Goal: Task Accomplishment & Management: Use online tool/utility

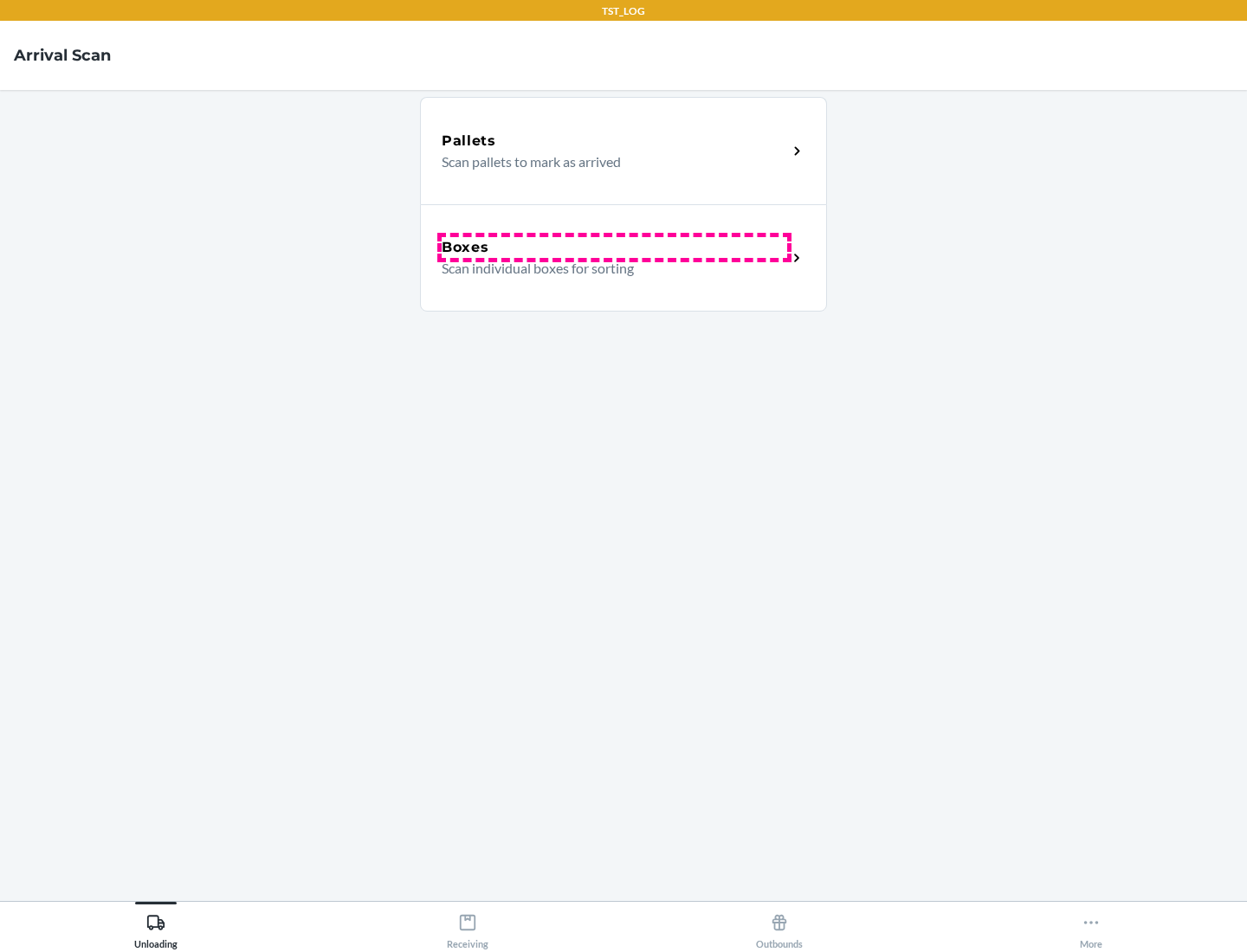
click at [614, 248] on div "Boxes" at bounding box center [614, 247] width 346 height 20
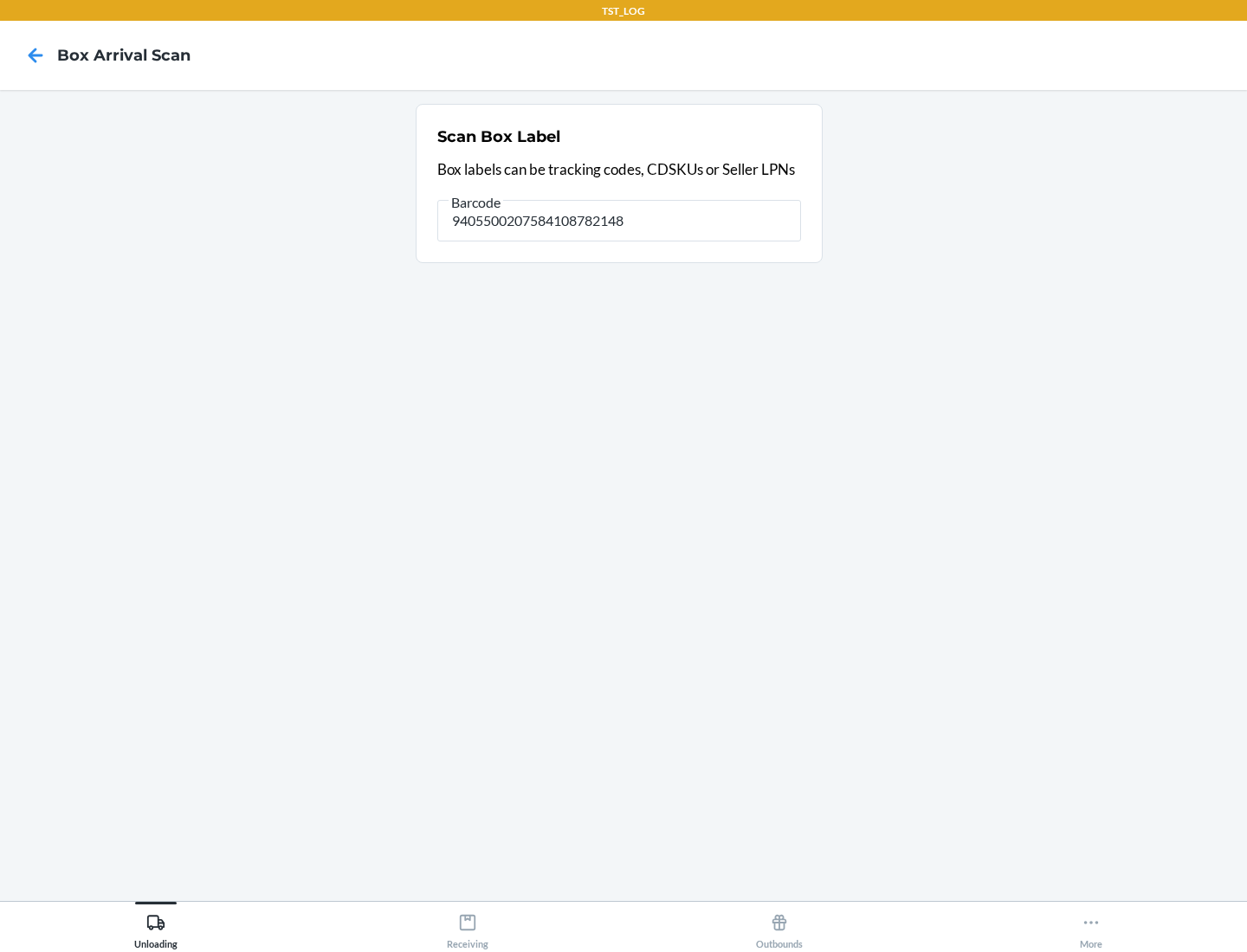
type input "9405500207584108782148"
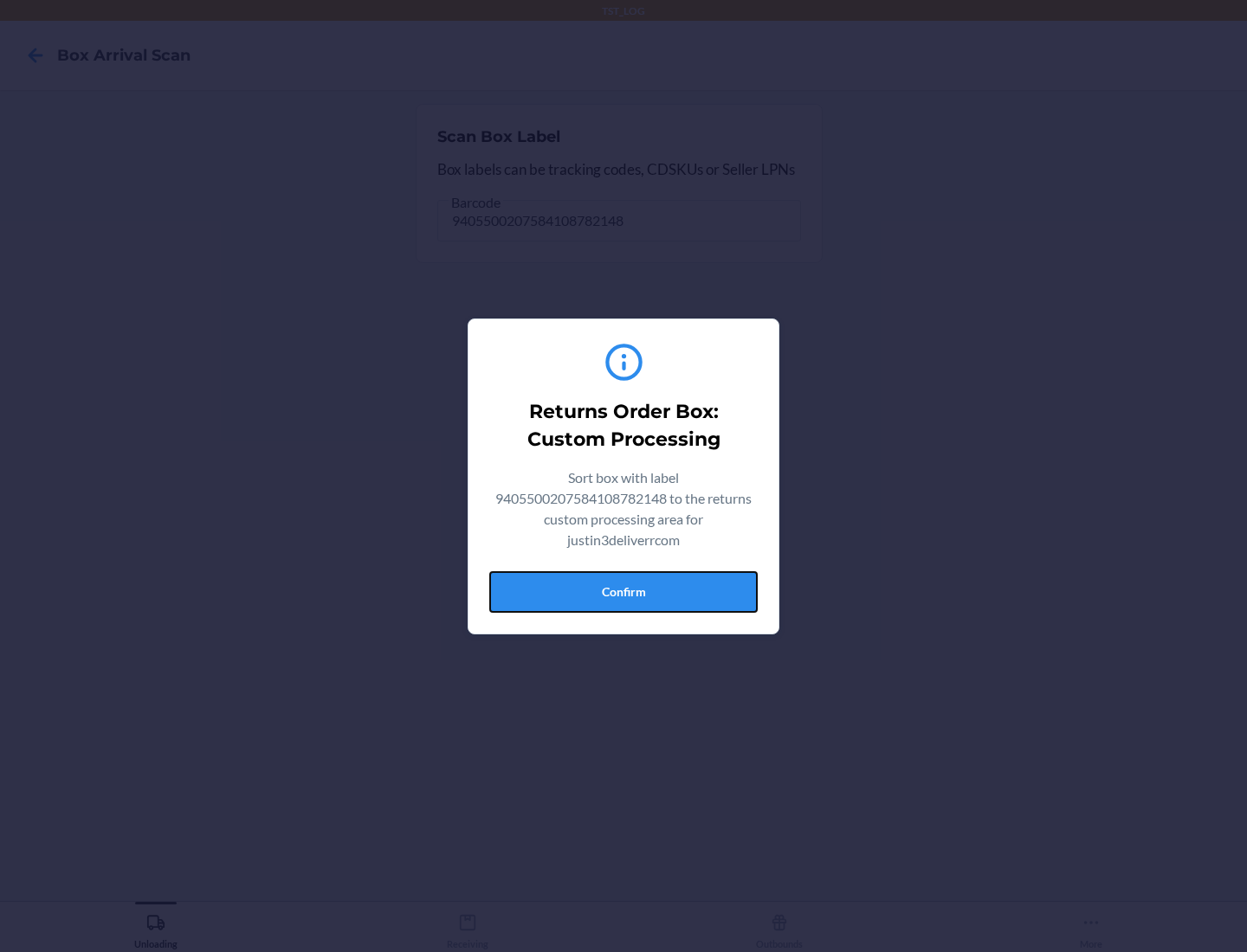
click at [624, 591] on button "Confirm" at bounding box center [623, 592] width 268 height 42
